Goal: Task Accomplishment & Management: Manage account settings

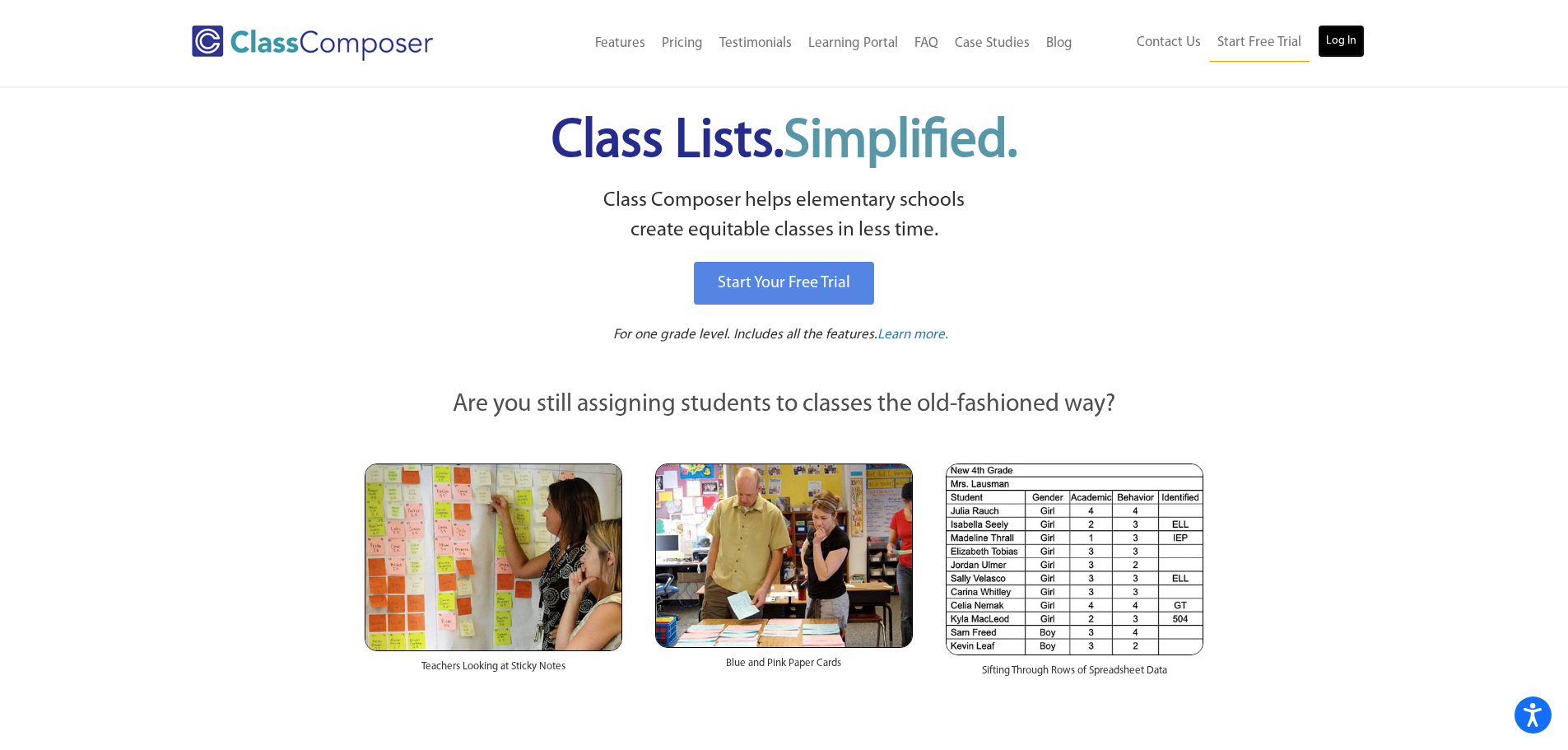
click at [1357, 39] on link "Log In" at bounding box center [1342, 41] width 47 height 33
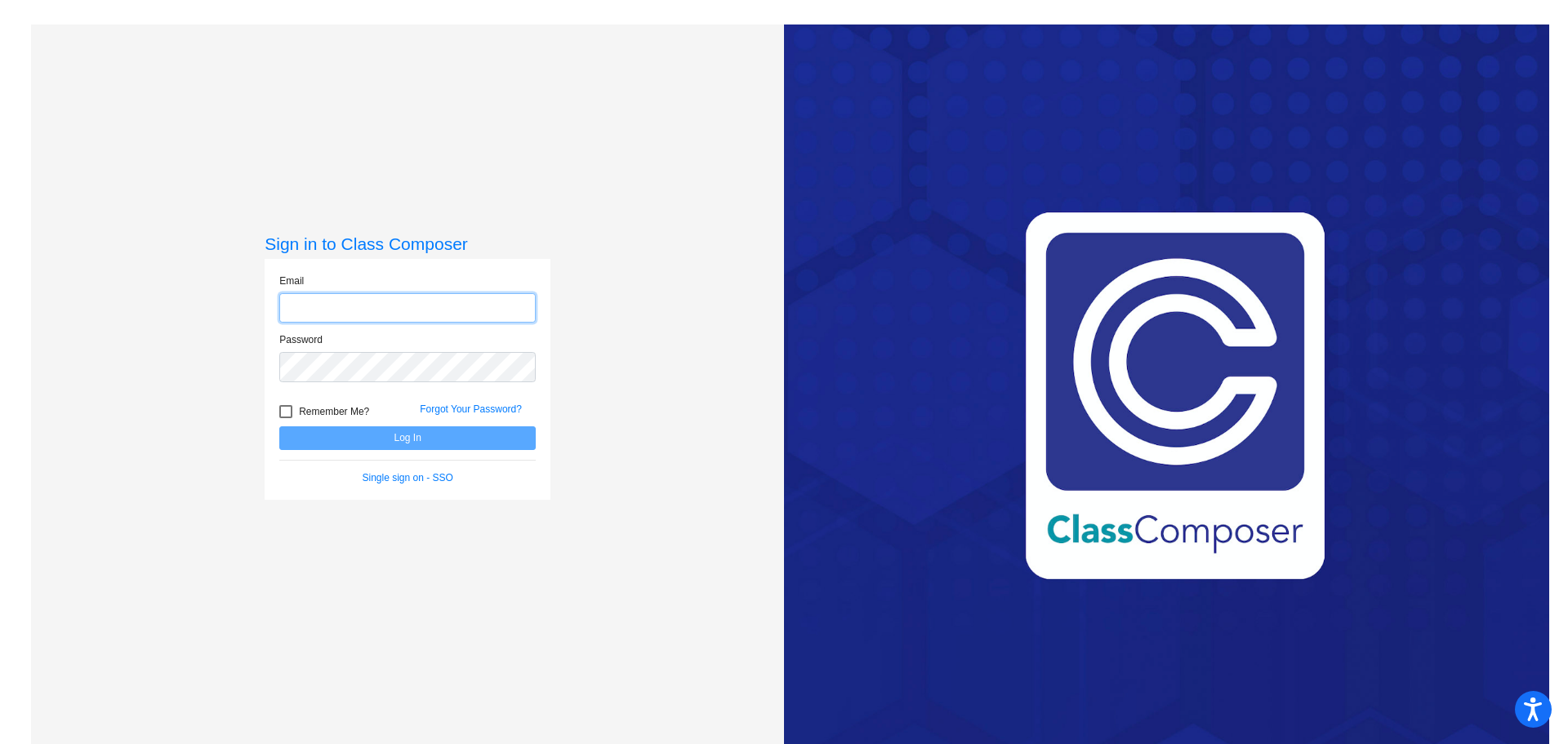
type input "rsuarez@swsdk6.com"
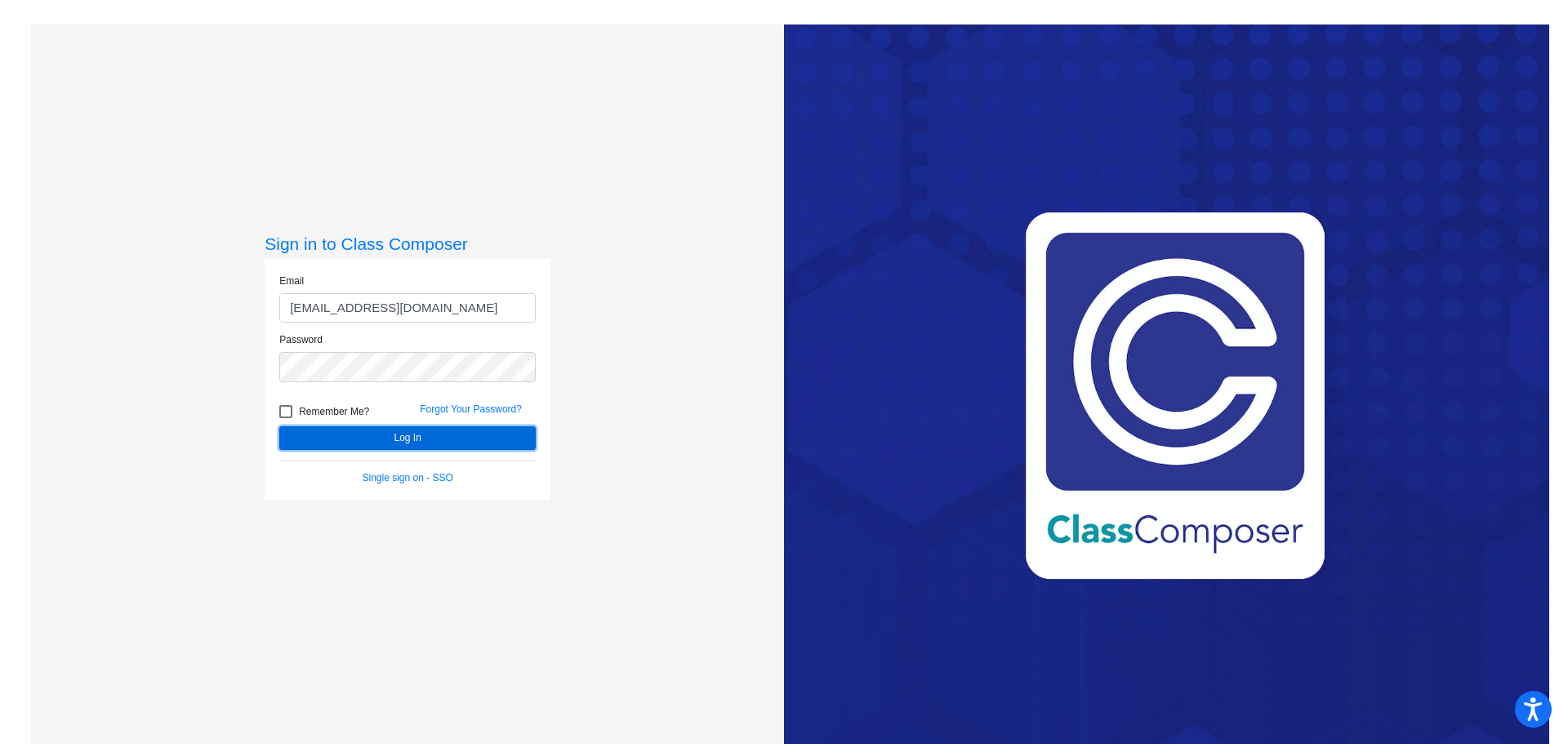
click at [453, 443] on button "Log In" at bounding box center [408, 438] width 256 height 23
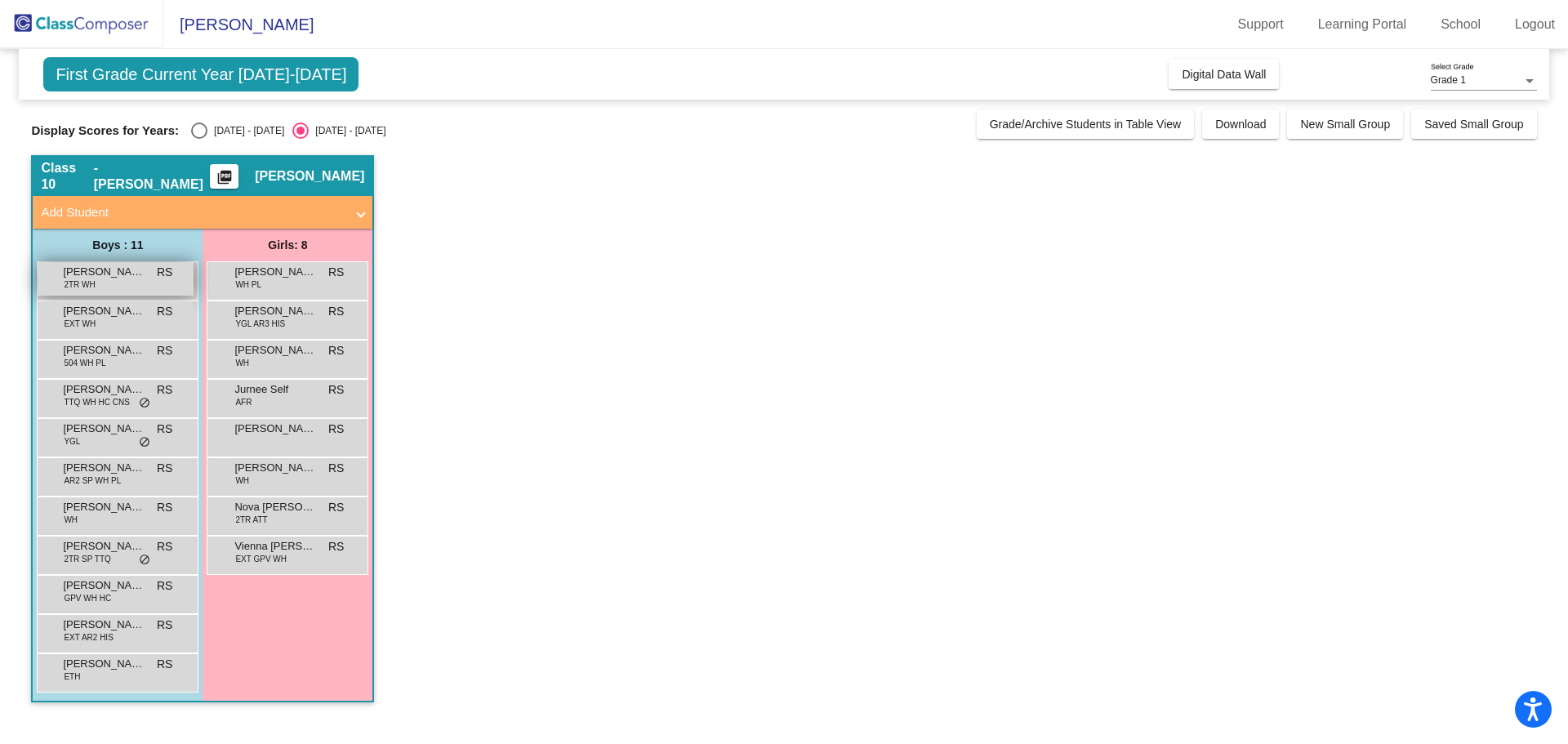
click at [131, 281] on div "Carmine Gorgo 2TR WH RS lock do_not_disturb_alt" at bounding box center [116, 279] width 156 height 33
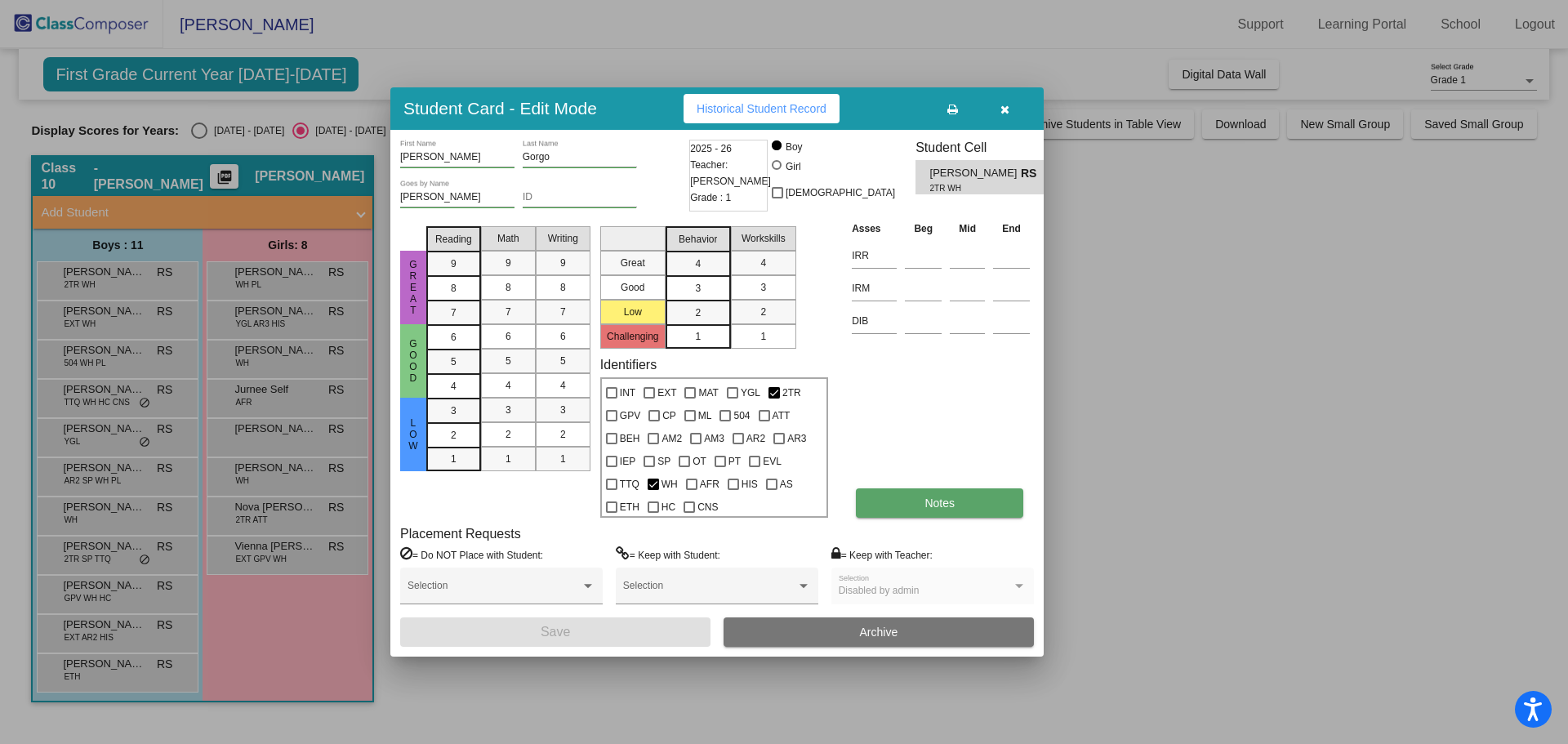
click at [972, 499] on button "Notes" at bounding box center [940, 503] width 167 height 29
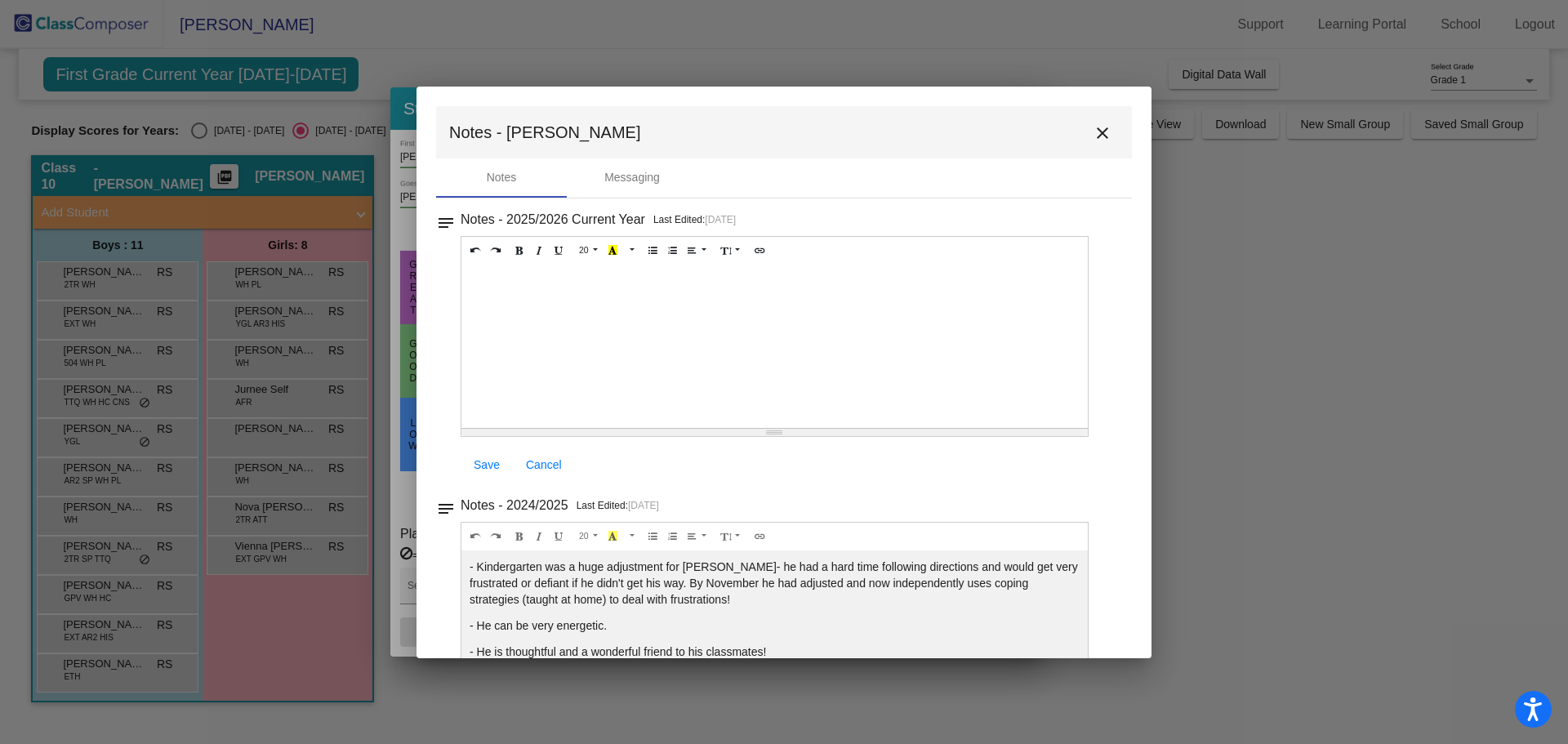
click at [1101, 131] on mat-icon "close" at bounding box center [1102, 133] width 19 height 19
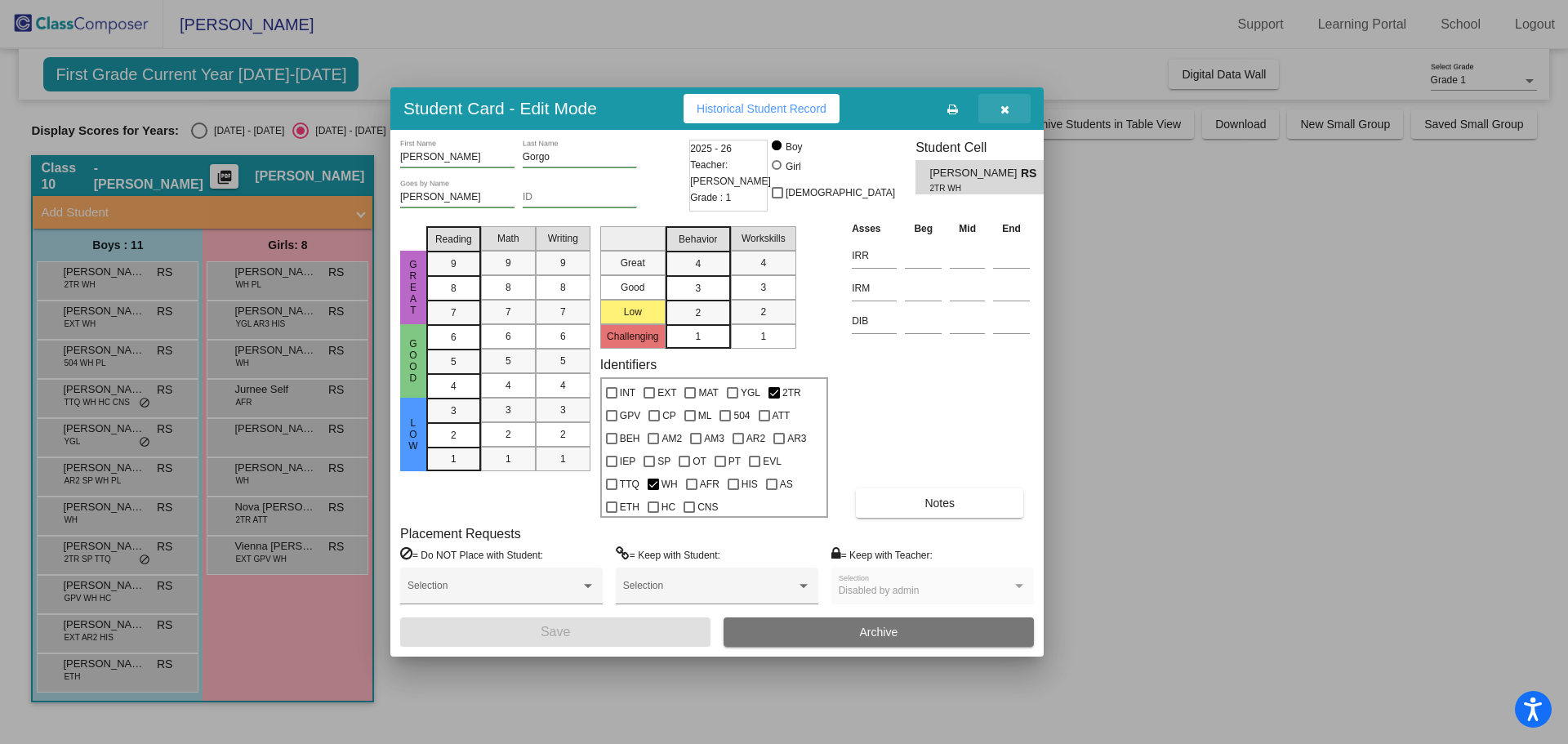
click at [1005, 105] on icon "button" at bounding box center [1004, 110] width 9 height 12
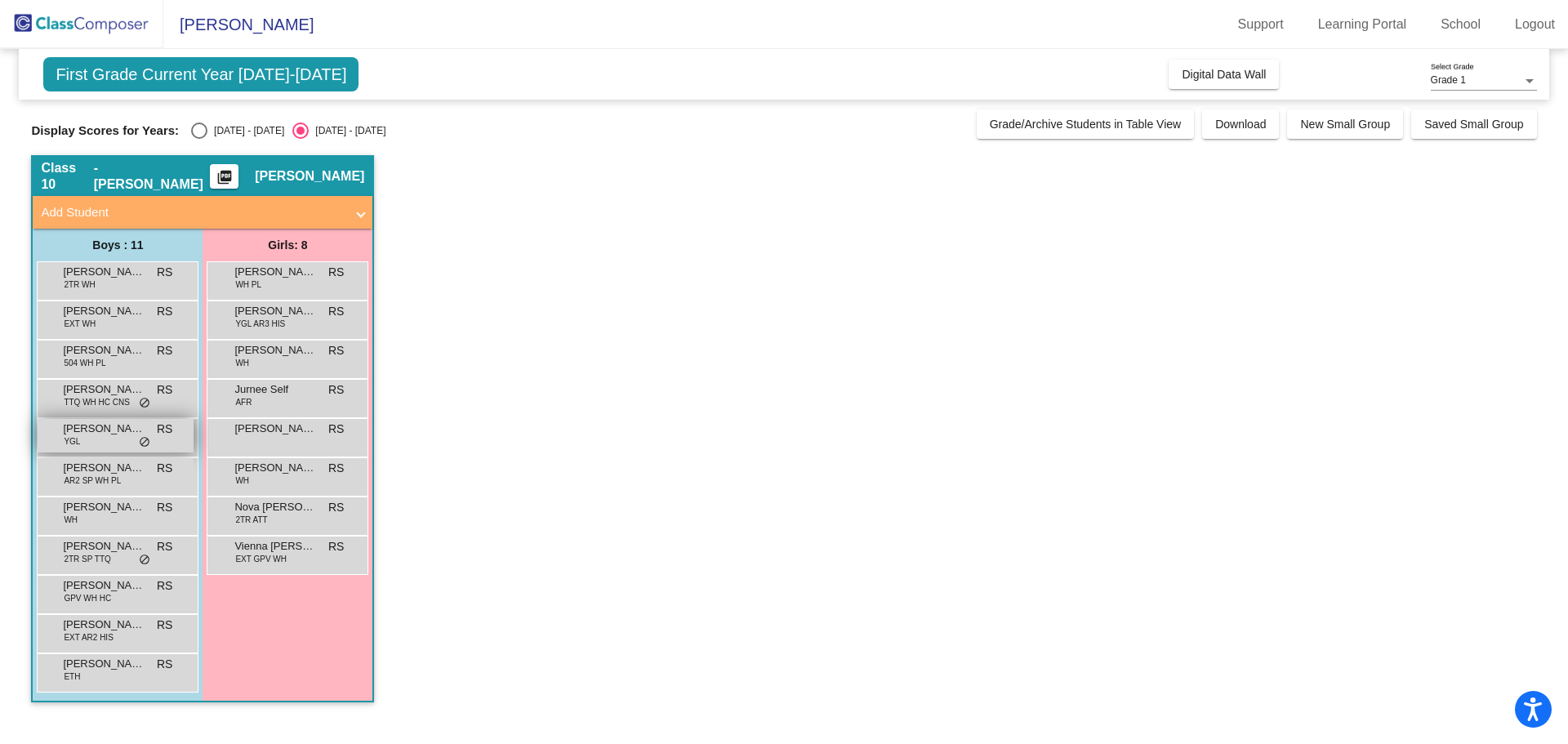
click at [120, 432] on span "Kendry Sobers" at bounding box center [104, 428] width 82 height 17
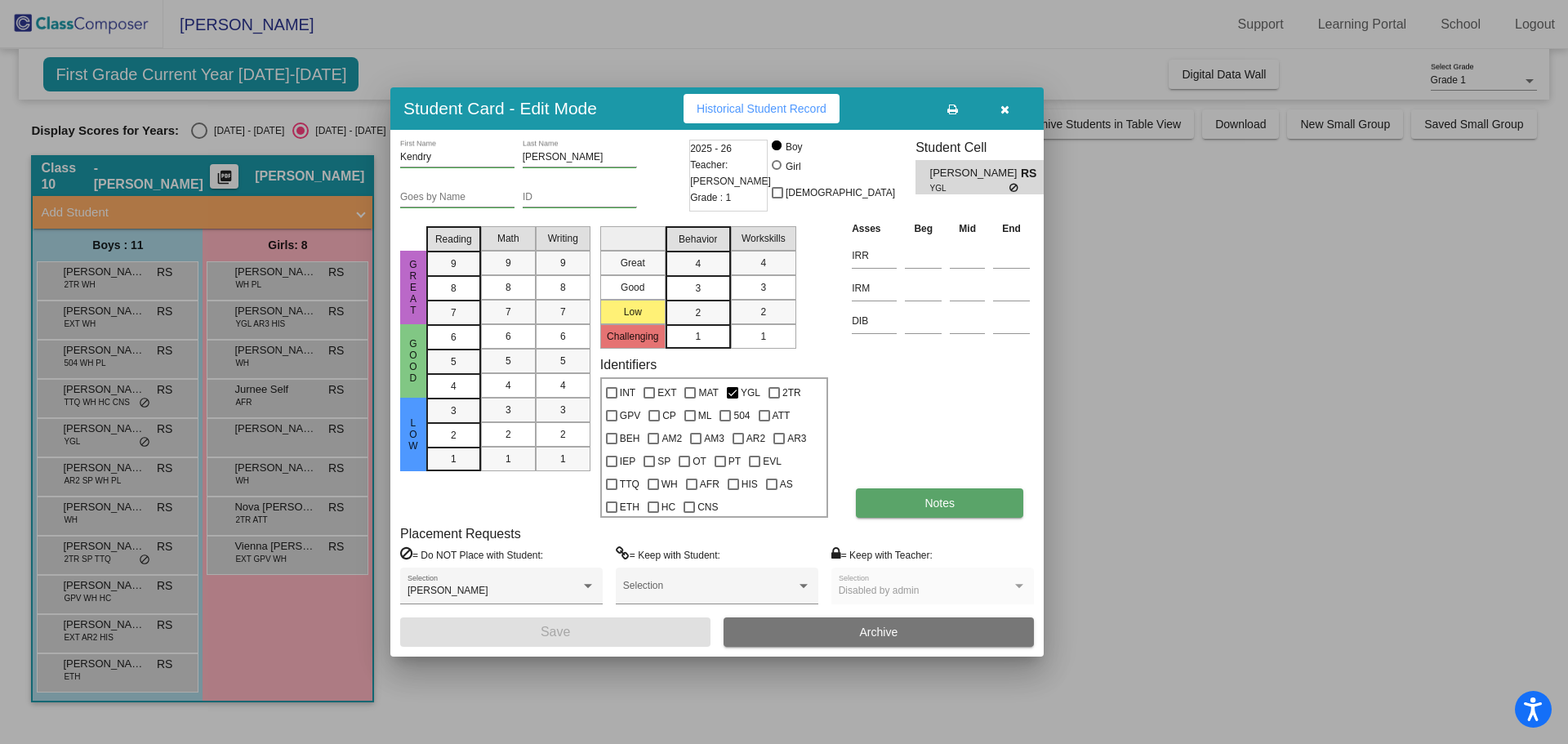
click at [956, 500] on button "Notes" at bounding box center [940, 503] width 167 height 29
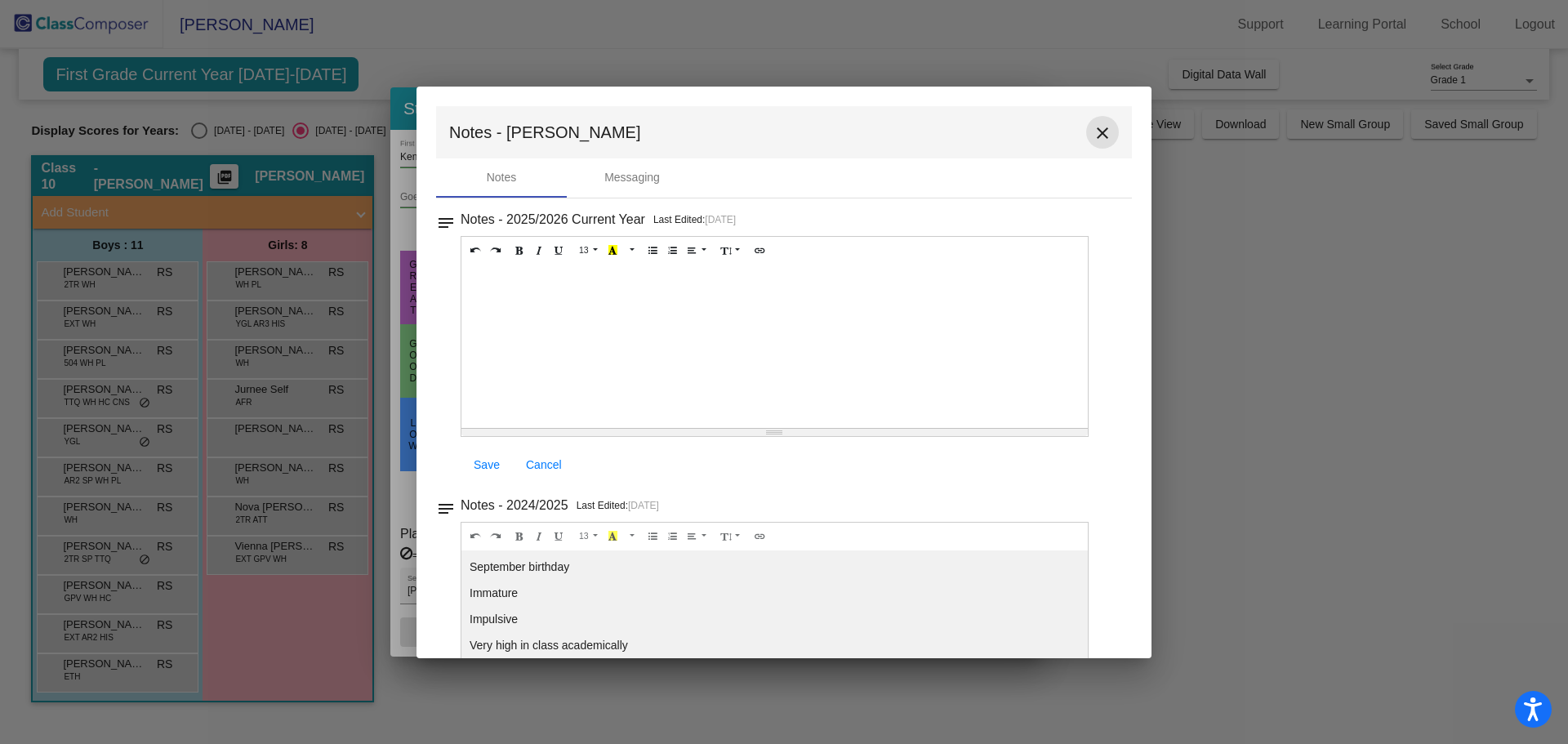
click at [1100, 126] on mat-icon "close" at bounding box center [1102, 133] width 19 height 19
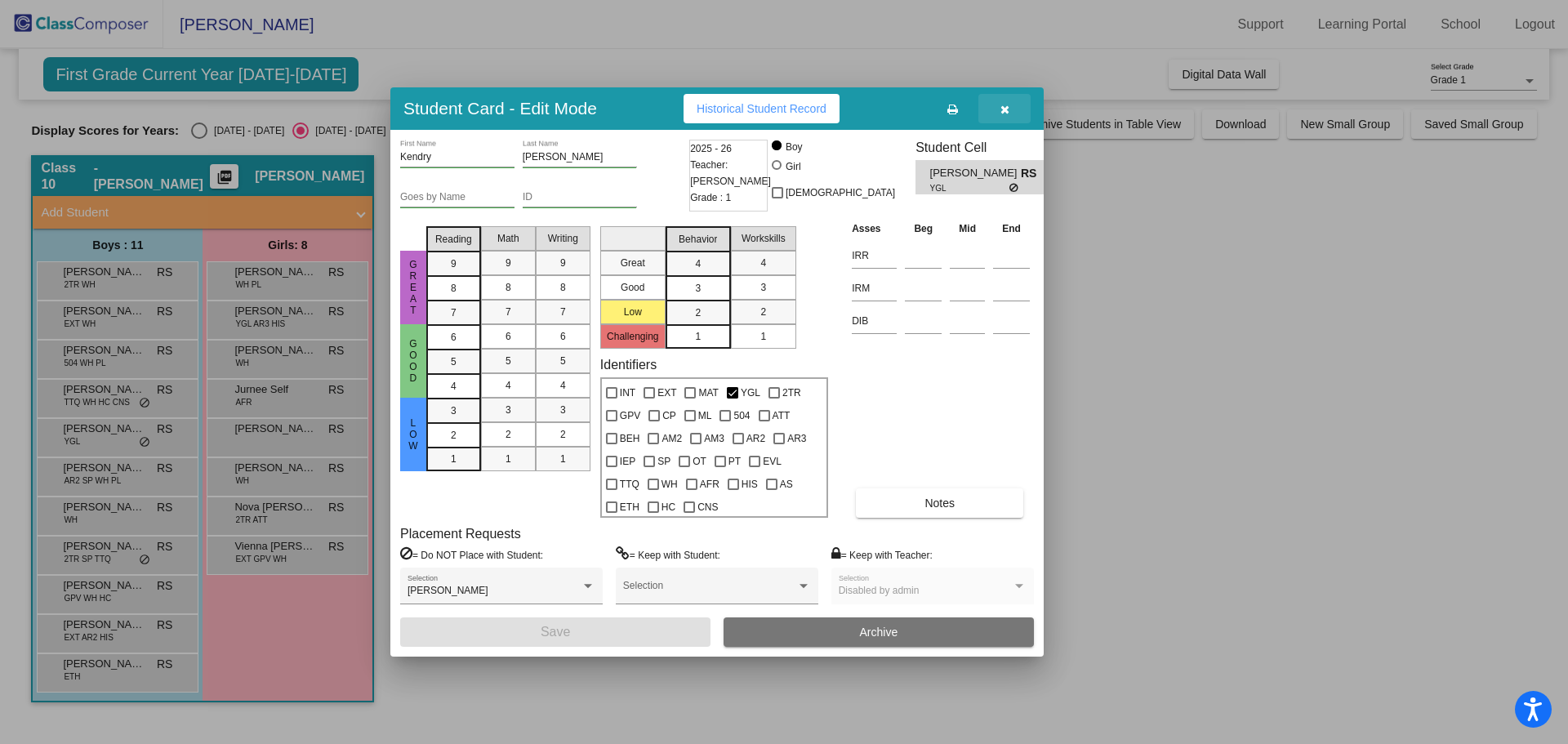
click at [1006, 108] on icon "button" at bounding box center [1004, 110] width 9 height 12
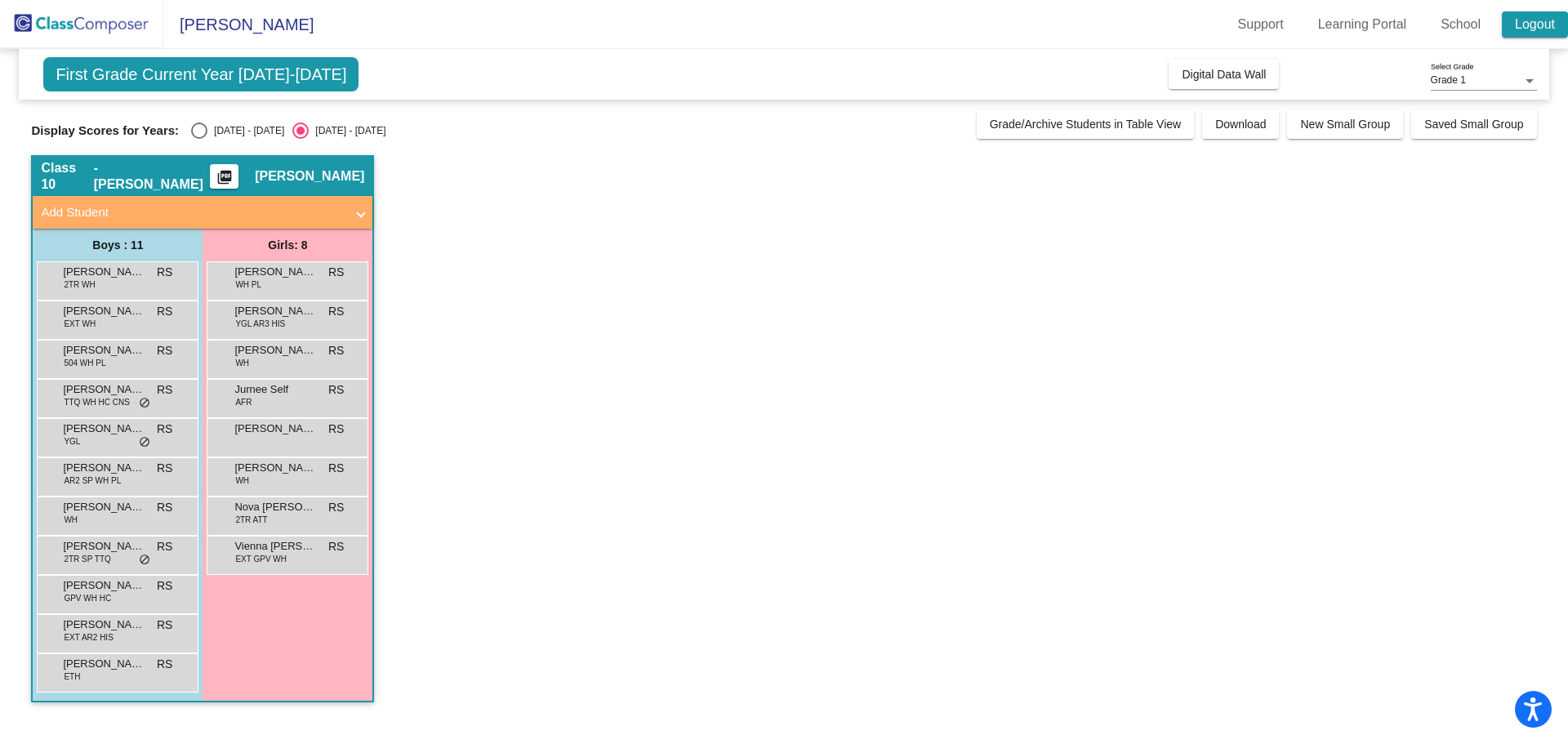
click at [1555, 30] on link "Logout" at bounding box center [1535, 24] width 66 height 26
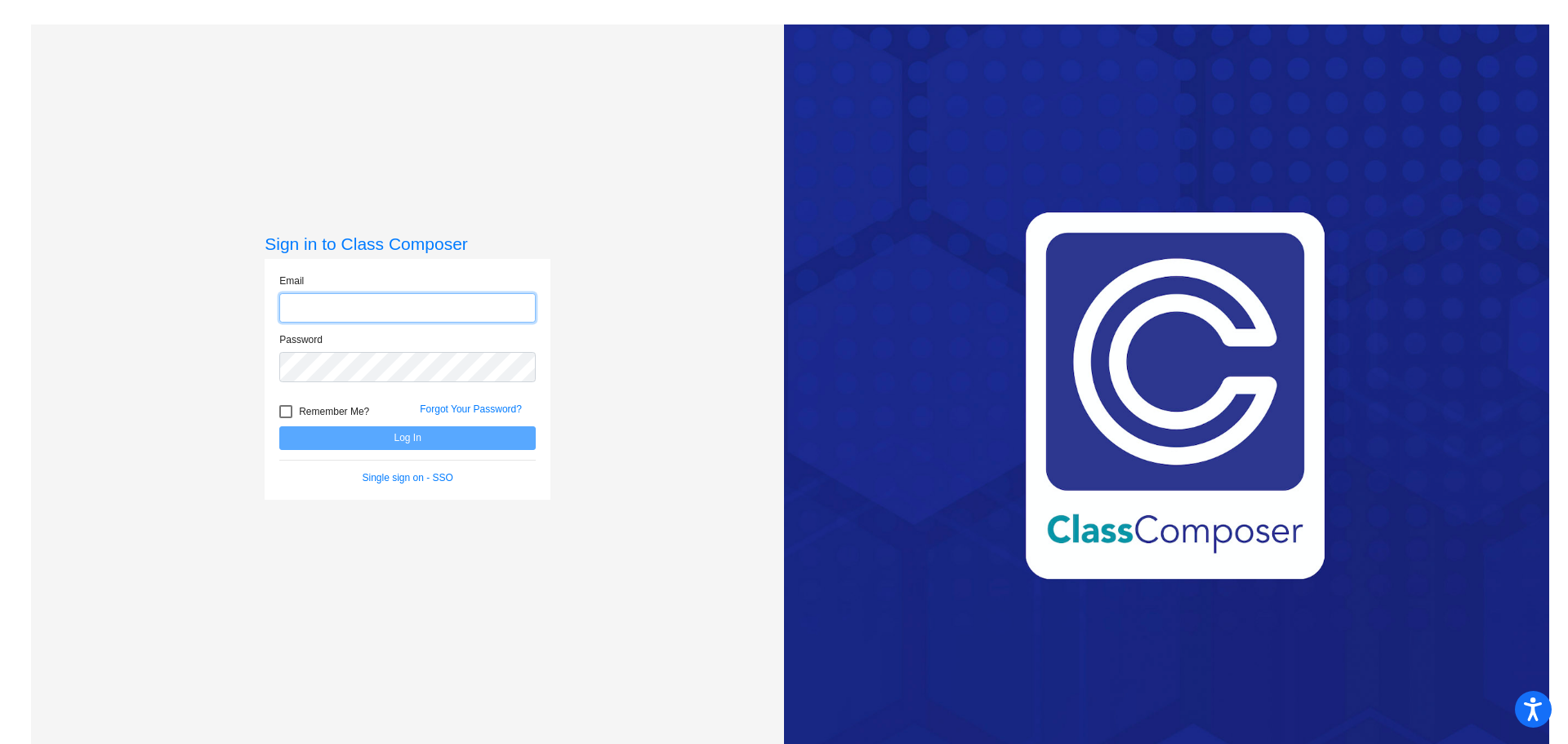
type input "rsuarez@swsdk6.com"
